Goal: Transaction & Acquisition: Purchase product/service

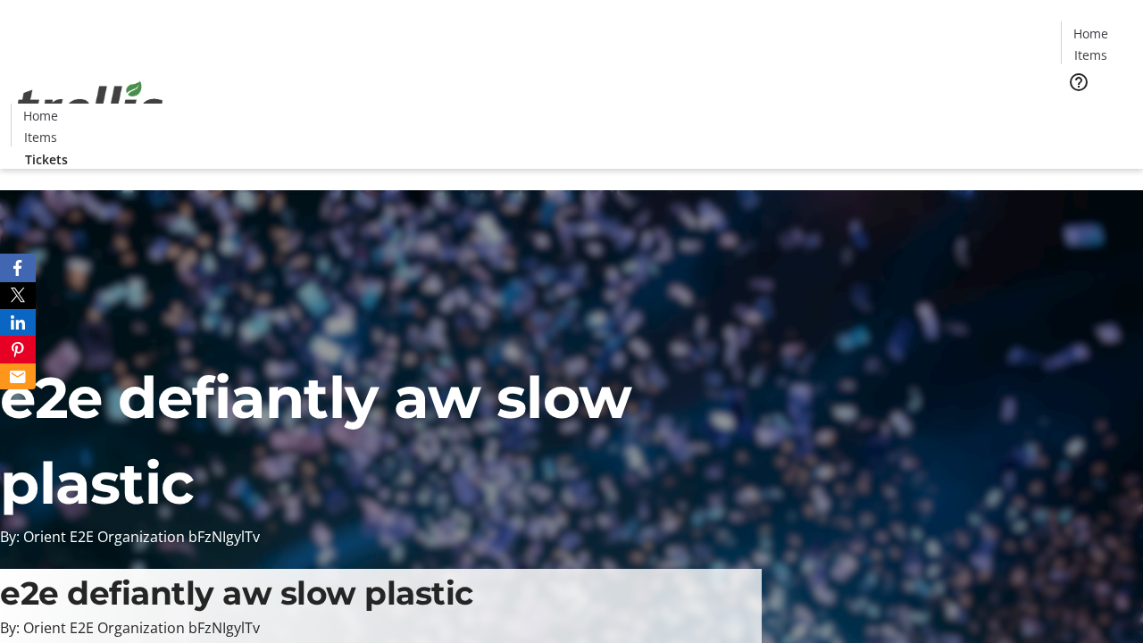
click at [1075, 104] on span "Tickets" at bounding box center [1096, 113] width 43 height 19
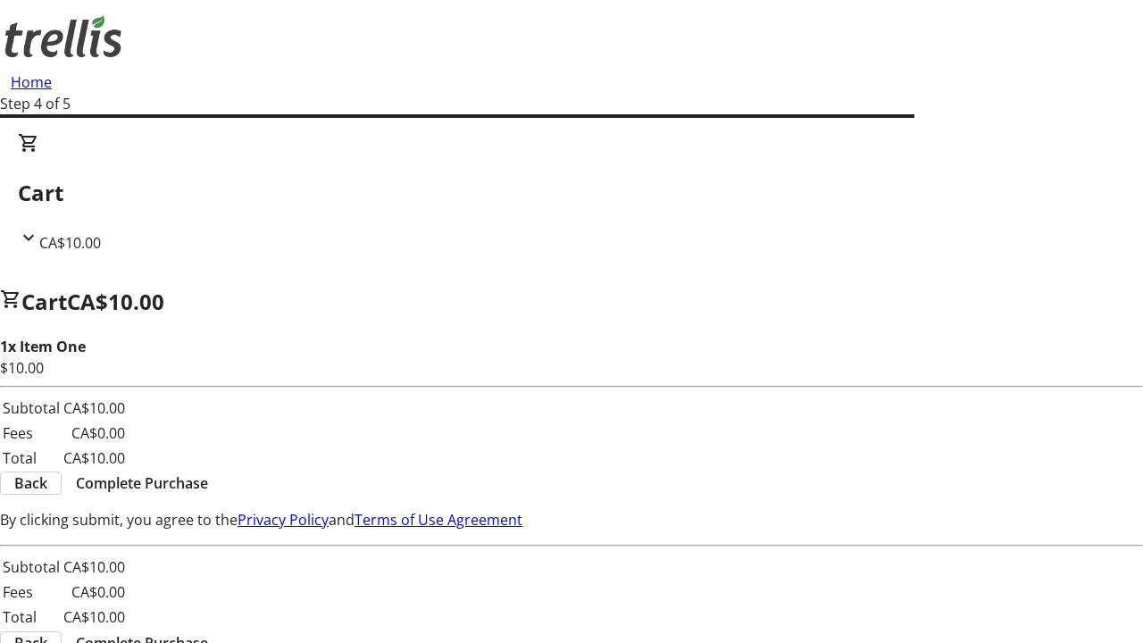
click at [208, 473] on span "Complete Purchase" at bounding box center [142, 483] width 132 height 21
